Goal: Task Accomplishment & Management: Manage account settings

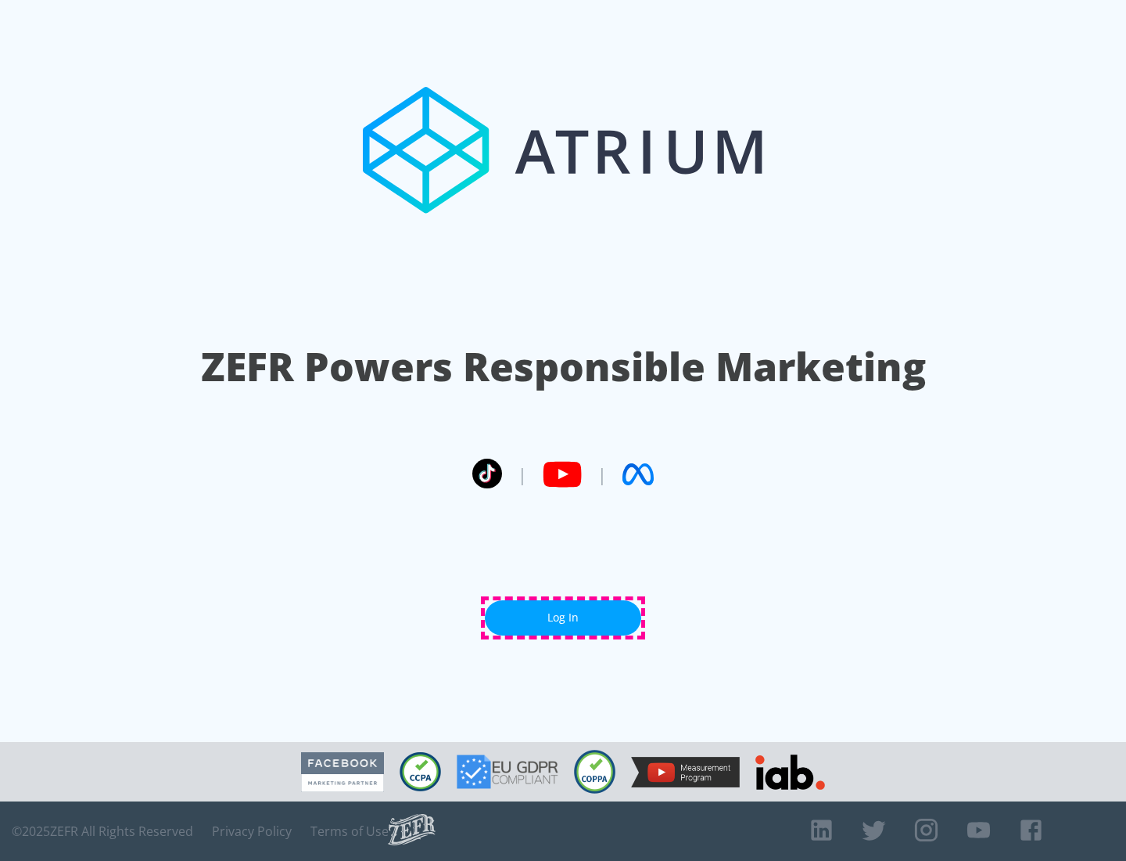
click at [563, 617] on link "Log In" at bounding box center [563, 617] width 156 height 35
